Goal: Information Seeking & Learning: Learn about a topic

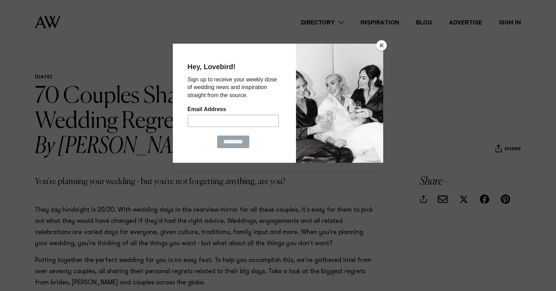
click at [381, 45] on button "Close" at bounding box center [381, 45] width 10 height 10
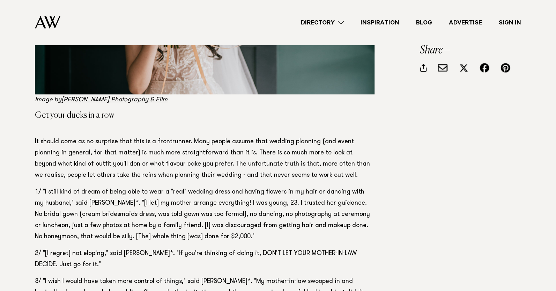
scroll to position [558, 0]
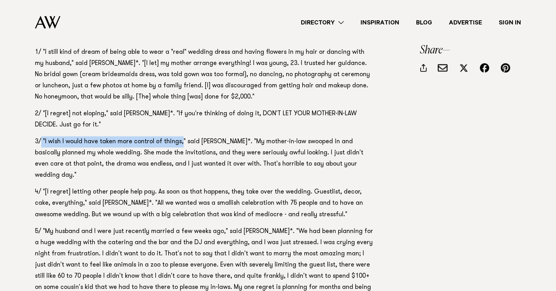
drag, startPoint x: 41, startPoint y: 143, endPoint x: 180, endPoint y: 139, distance: 139.6
click at [180, 139] on span "3/ "I wish I would have taken more control of things," said [PERSON_NAME]*. "My…" at bounding box center [199, 158] width 328 height 40
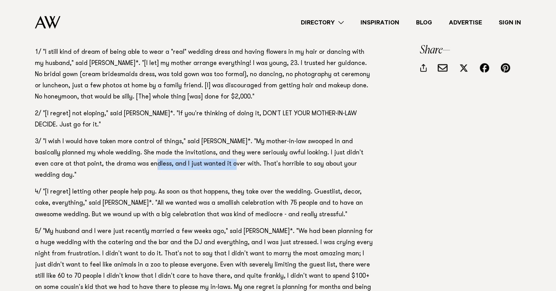
drag, startPoint x: 111, startPoint y: 163, endPoint x: 186, endPoint y: 163, distance: 74.6
click at [186, 163] on span "3/ "I wish I would have taken more control of things," said [PERSON_NAME]*. "My…" at bounding box center [199, 158] width 328 height 40
drag, startPoint x: 186, startPoint y: 163, endPoint x: 172, endPoint y: 178, distance: 21.0
click at [172, 189] on span "4/ "[I regret] letting other people help pay. As soon as that happens, they tak…" at bounding box center [199, 203] width 328 height 29
drag, startPoint x: 172, startPoint y: 178, endPoint x: 147, endPoint y: 175, distance: 24.6
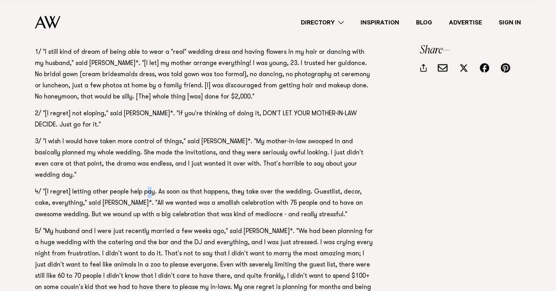
click at [147, 186] on p "4/ "[I regret] letting other people help pay. As soon as that happens, they tak…" at bounding box center [204, 202] width 339 height 33
drag, startPoint x: 44, startPoint y: 181, endPoint x: 142, endPoint y: 180, distance: 98.0
click at [141, 189] on span "4/ "[I regret] letting other people help pay. As soon as that happens, they tak…" at bounding box center [199, 203] width 328 height 29
drag, startPoint x: 142, startPoint y: 180, endPoint x: 69, endPoint y: 182, distance: 72.2
click at [80, 189] on span "4/ "[I regret] letting other people help pay. As soon as that happens, they tak…" at bounding box center [199, 203] width 328 height 29
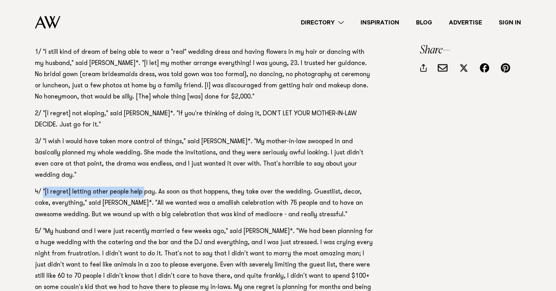
click at [42, 189] on span "4/ "[I regret] letting other people help pay. As soon as that happens, they tak…" at bounding box center [199, 203] width 328 height 29
drag, startPoint x: 42, startPoint y: 182, endPoint x: 304, endPoint y: 184, distance: 262.0
click at [304, 189] on span "4/ "[I regret] letting other people help pay. As soon as that happens, they tak…" at bounding box center [199, 203] width 328 height 29
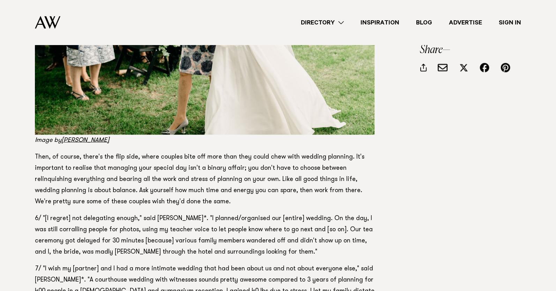
scroll to position [977, 0]
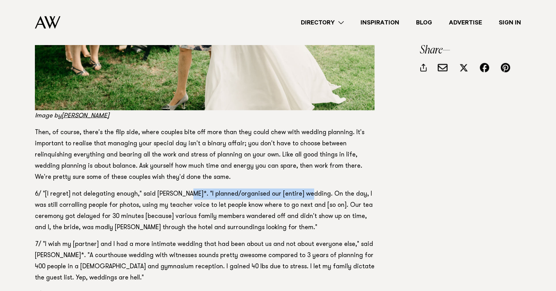
drag, startPoint x: 182, startPoint y: 185, endPoint x: 301, endPoint y: 183, distance: 118.6
click at [301, 190] on span "6/ "[I regret] not delegating enough," said [PERSON_NAME]*. "I planned/organise…" at bounding box center [204, 210] width 338 height 40
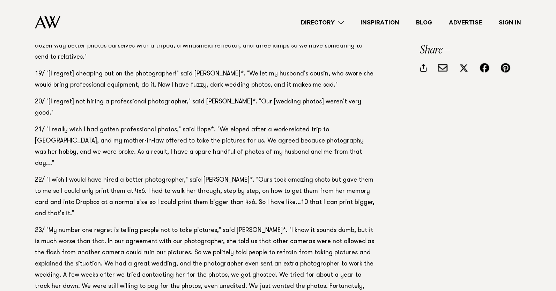
scroll to position [2372, 0]
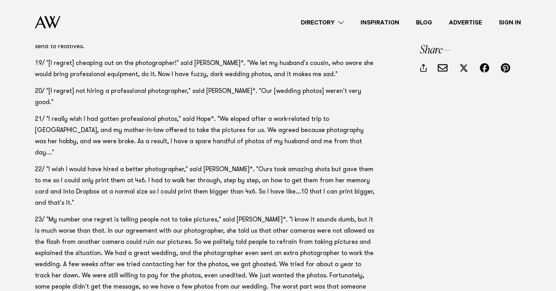
drag, startPoint x: 246, startPoint y: 220, endPoint x: 325, endPoint y: 221, distance: 78.5
click at [324, 221] on span "23/ "My number one regret is telling people not to take pictures," said [PERSON…" at bounding box center [204, 265] width 339 height 96
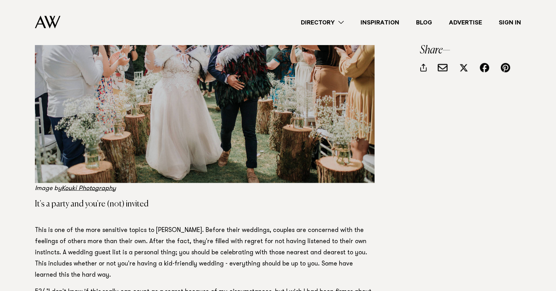
scroll to position [5232, 0]
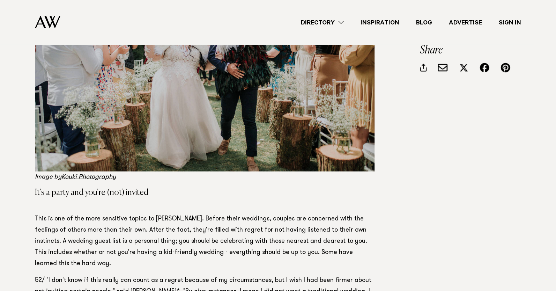
drag, startPoint x: 94, startPoint y: 184, endPoint x: 244, endPoint y: 187, distance: 150.4
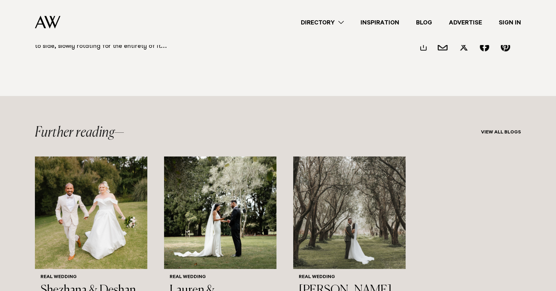
scroll to position [7604, 0]
